Goal: Browse casually: Explore the website without a specific task or goal

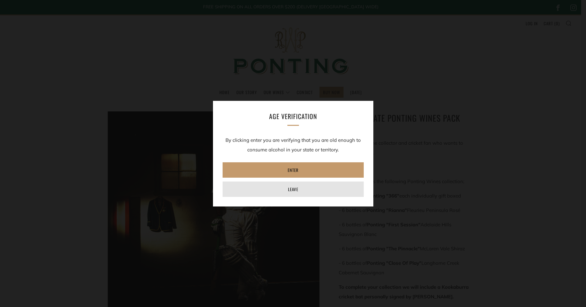
click at [278, 189] on link "Leave" at bounding box center [293, 189] width 141 height 15
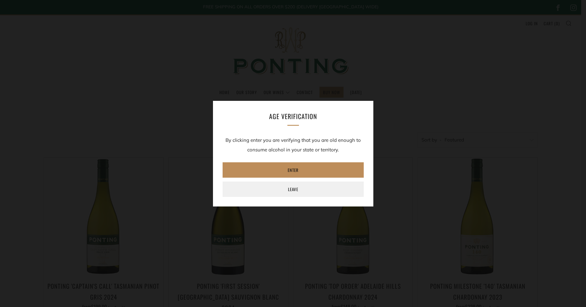
click at [285, 173] on link "Enter" at bounding box center [293, 170] width 141 height 15
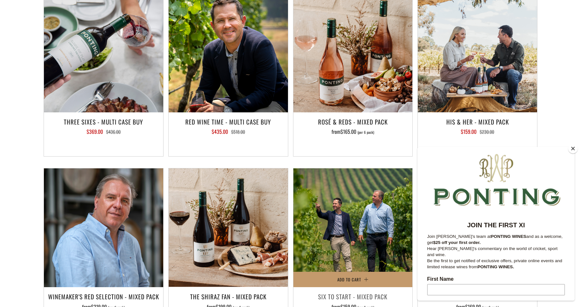
scroll to position [898, 0]
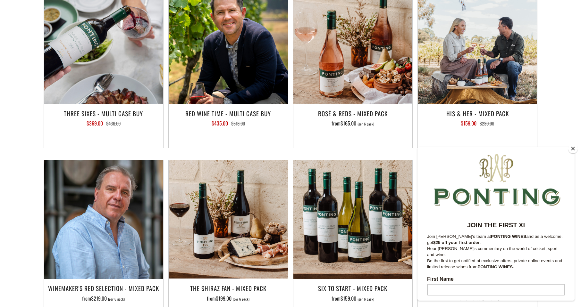
click at [573, 150] on button "Close" at bounding box center [573, 149] width 10 height 10
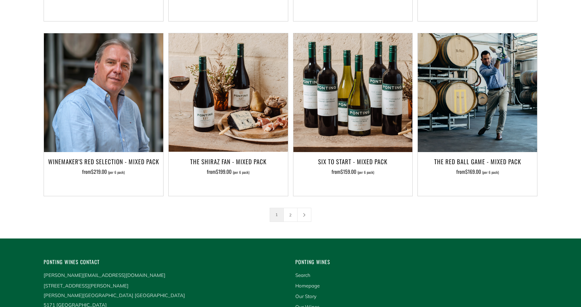
scroll to position [1026, 0]
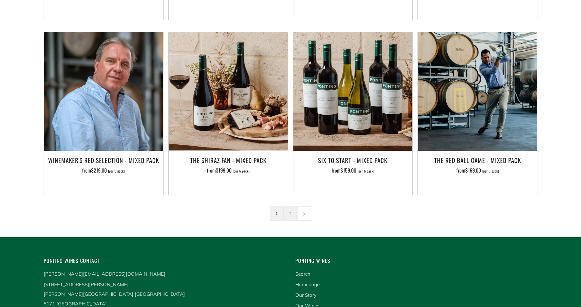
click at [286, 207] on link "2" at bounding box center [290, 213] width 13 height 13
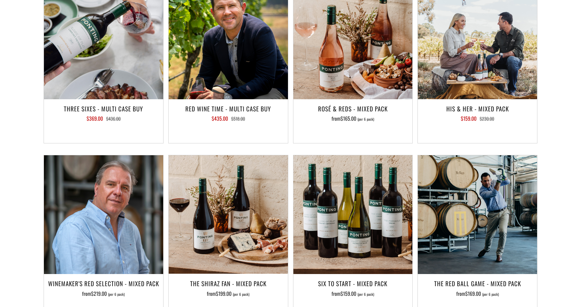
scroll to position [962, 0]
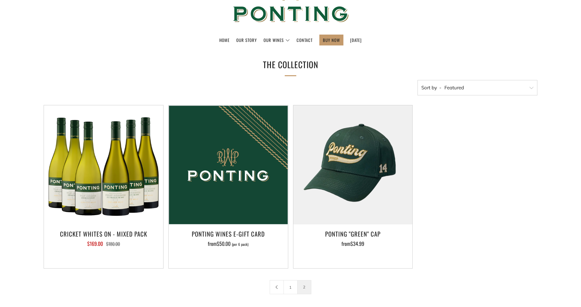
scroll to position [128, 0]
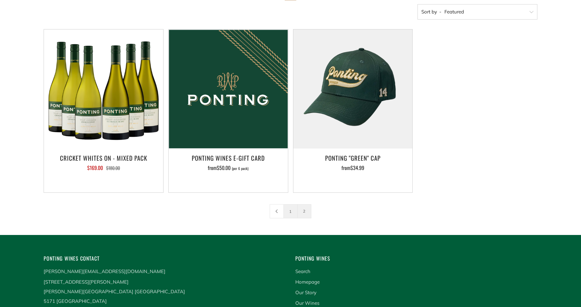
click at [291, 214] on link "1" at bounding box center [290, 211] width 13 height 13
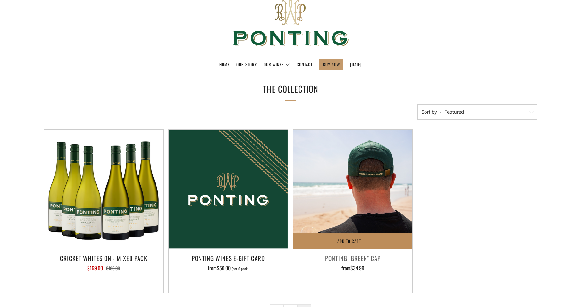
scroll to position [0, 0]
